Goal: Check status: Check status

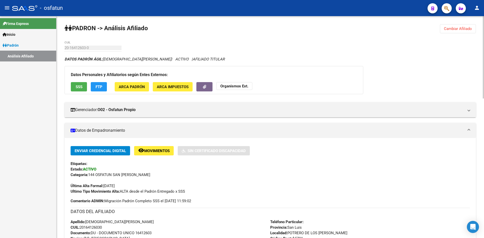
click at [464, 32] on button "Cambiar Afiliado" at bounding box center [458, 28] width 36 height 9
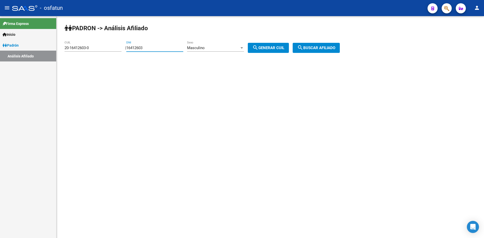
drag, startPoint x: 164, startPoint y: 49, endPoint x: 86, endPoint y: 73, distance: 81.4
click at [61, 61] on div "PADRON -> Análisis Afiliado 20-16412603-0 CUIL | 16412603 DNI Masculino Sexo se…" at bounding box center [269, 42] width 427 height 53
paste input "42669518"
type input "42669518"
drag, startPoint x: 258, startPoint y: 48, endPoint x: 305, endPoint y: 47, distance: 46.9
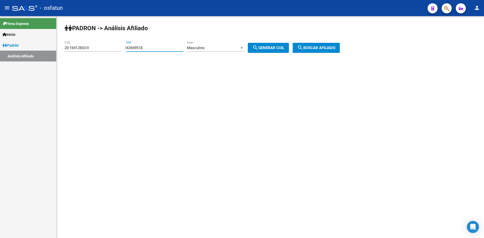
click at [258, 48] on mat-icon "search" at bounding box center [255, 48] width 6 height 6
type input "23-42669518-9"
click at [324, 47] on span "search Buscar afiliado" at bounding box center [316, 48] width 38 height 5
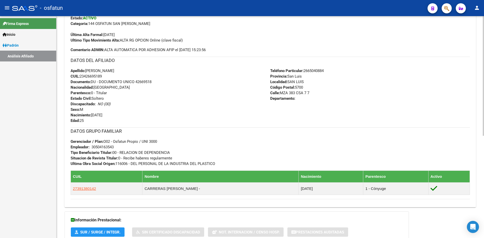
scroll to position [190, 0]
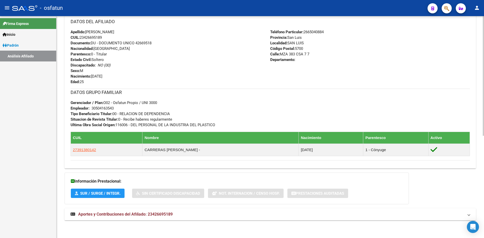
click at [166, 216] on span "Aportes y Contribuciones del Afiliado: 23426695189" at bounding box center [125, 214] width 94 height 5
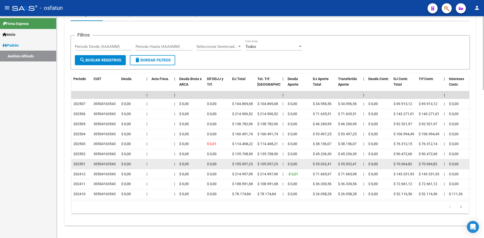
scroll to position [442, 0]
